Goal: Information Seeking & Learning: Learn about a topic

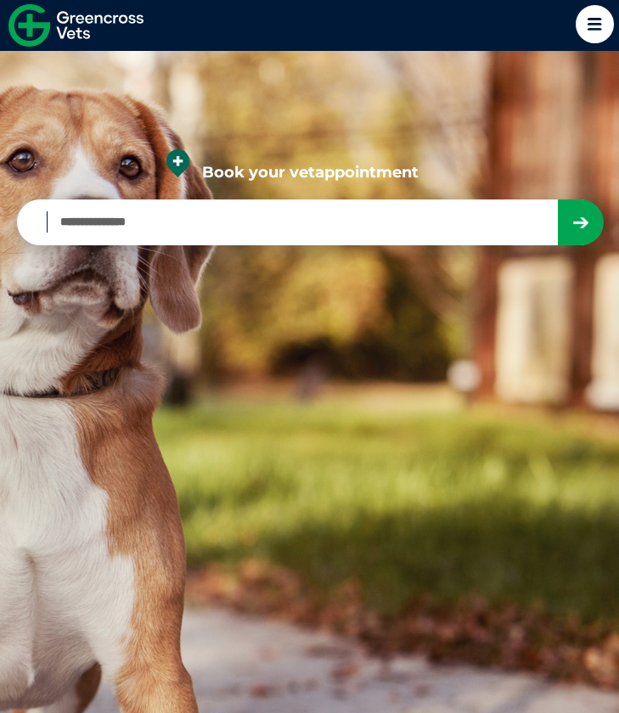
click at [592, 19] on icon at bounding box center [595, 24] width 38 height 38
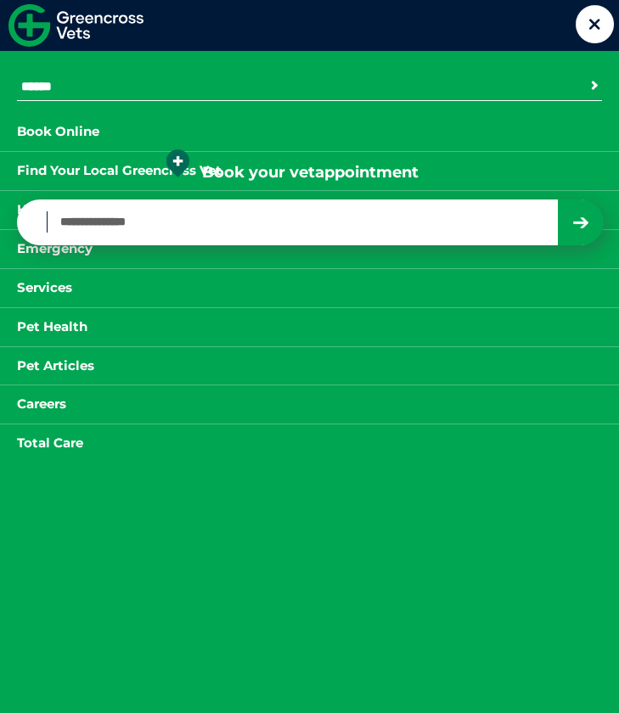
click at [39, 394] on link "Careers" at bounding box center [41, 404] width 83 height 21
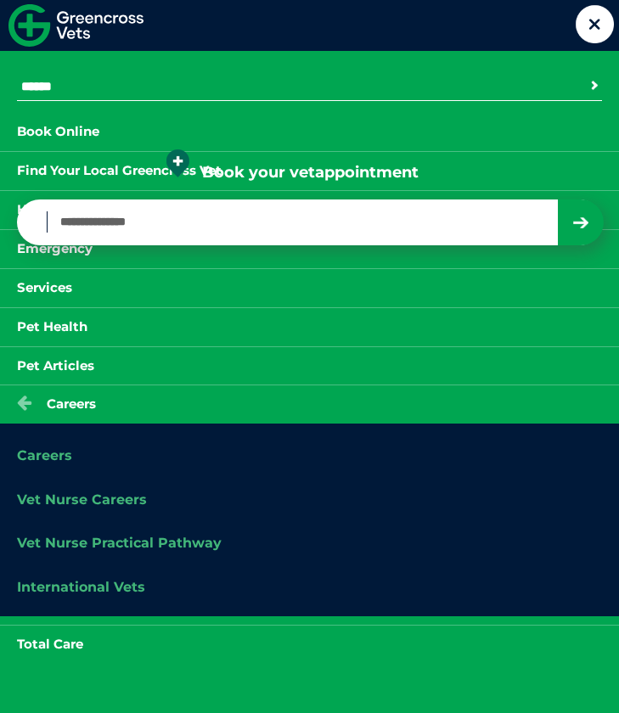
click at [43, 453] on link "Careers" at bounding box center [44, 456] width 55 height 16
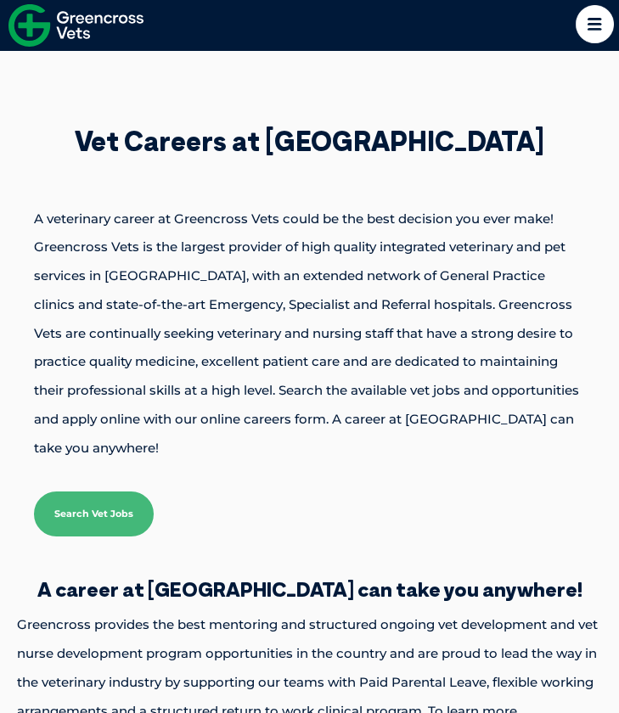
click at [600, 12] on icon at bounding box center [595, 24] width 38 height 38
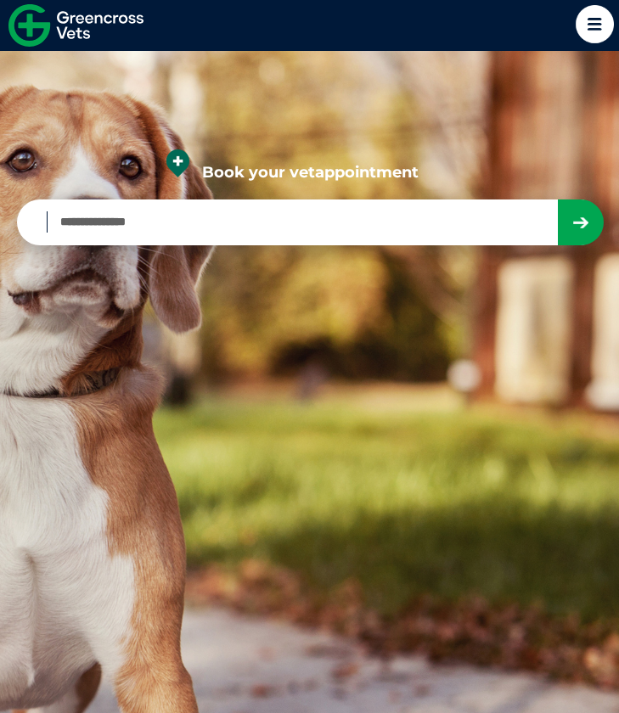
click at [585, 39] on icon at bounding box center [595, 24] width 38 height 38
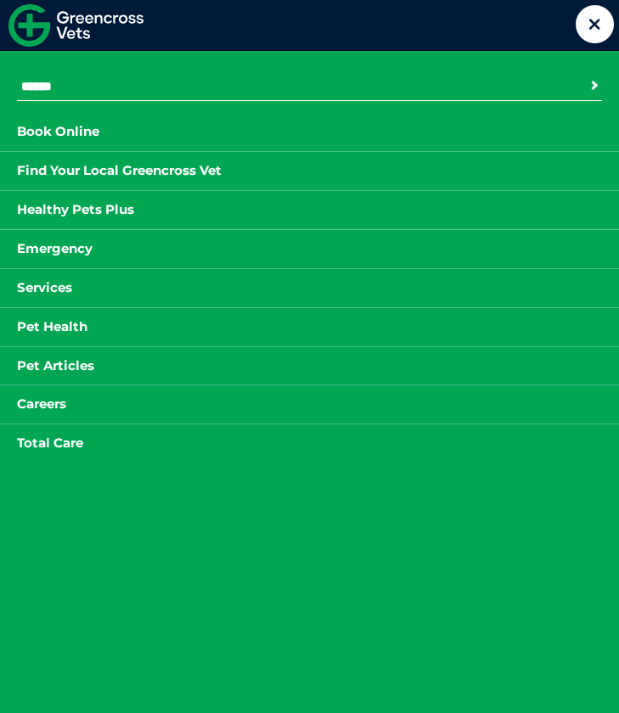
scroll to position [229, 0]
click at [51, 394] on link "Careers" at bounding box center [41, 404] width 83 height 21
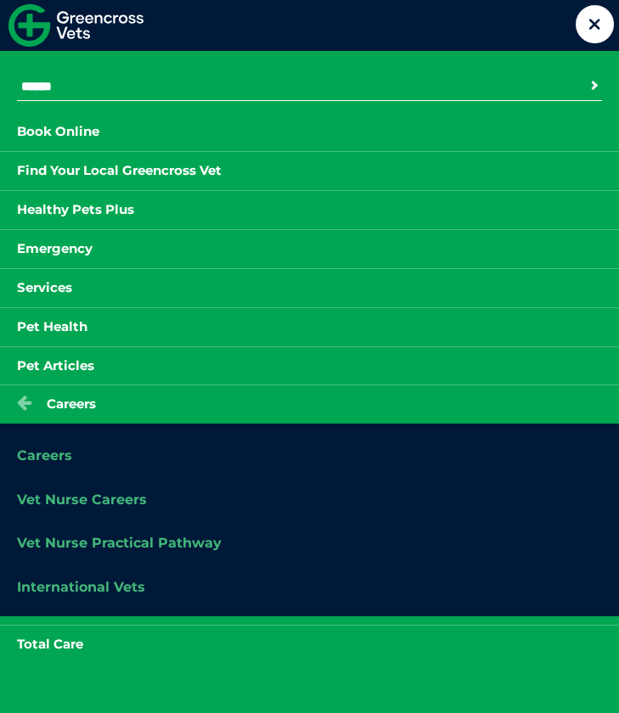
click at [41, 451] on link "Careers" at bounding box center [44, 456] width 55 height 16
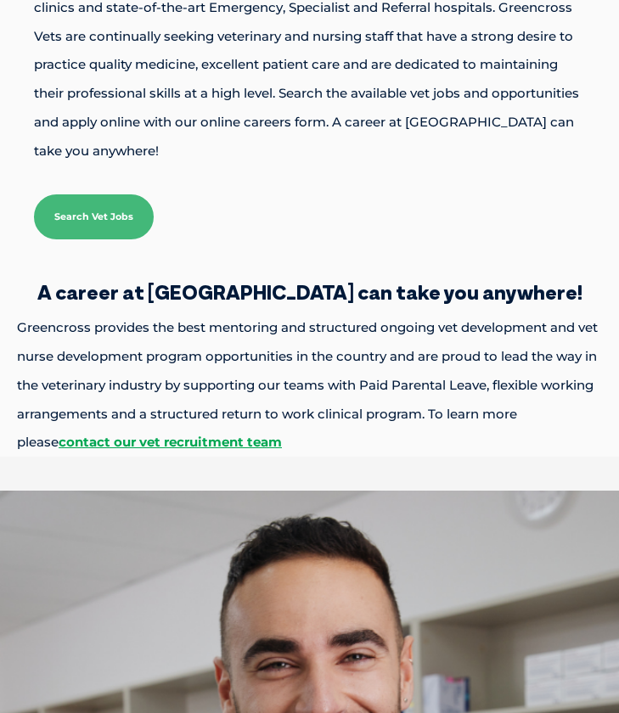
scroll to position [339, 0]
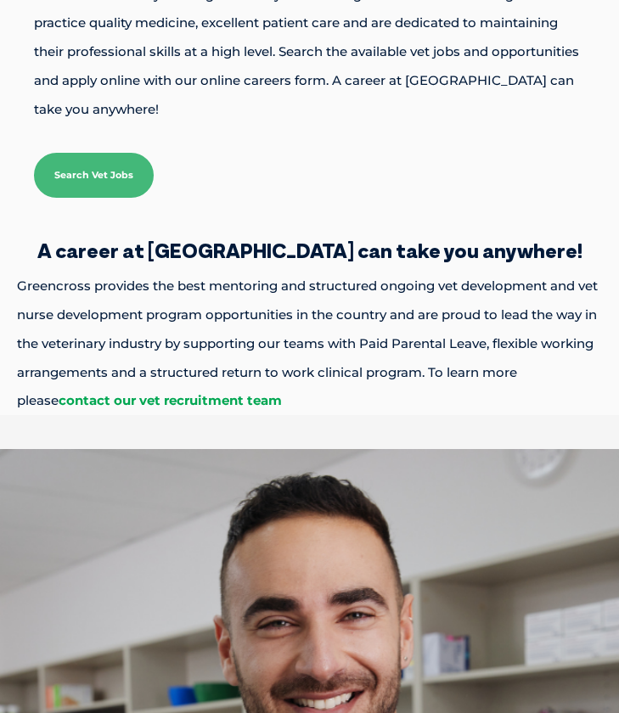
click at [137, 392] on link "contact our vet recruitment team" at bounding box center [170, 400] width 223 height 16
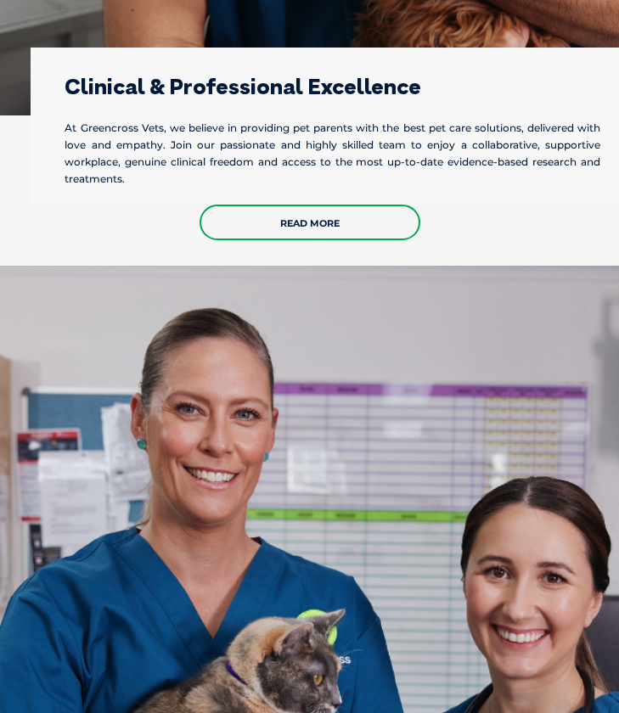
scroll to position [1389, 0]
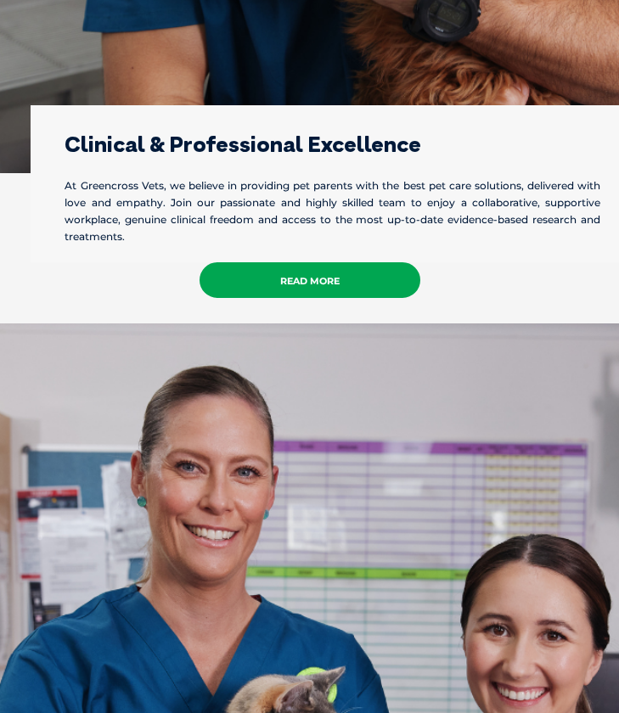
click at [307, 262] on link "Read More" at bounding box center [310, 280] width 221 height 36
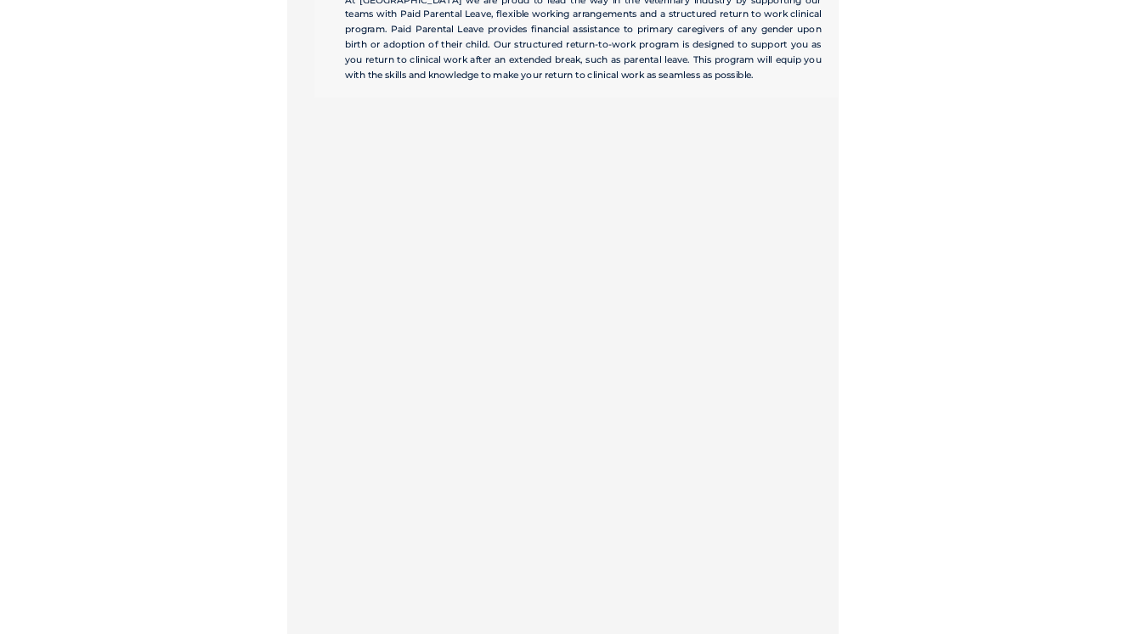
scroll to position [5328, 0]
